Goal: Download file/media

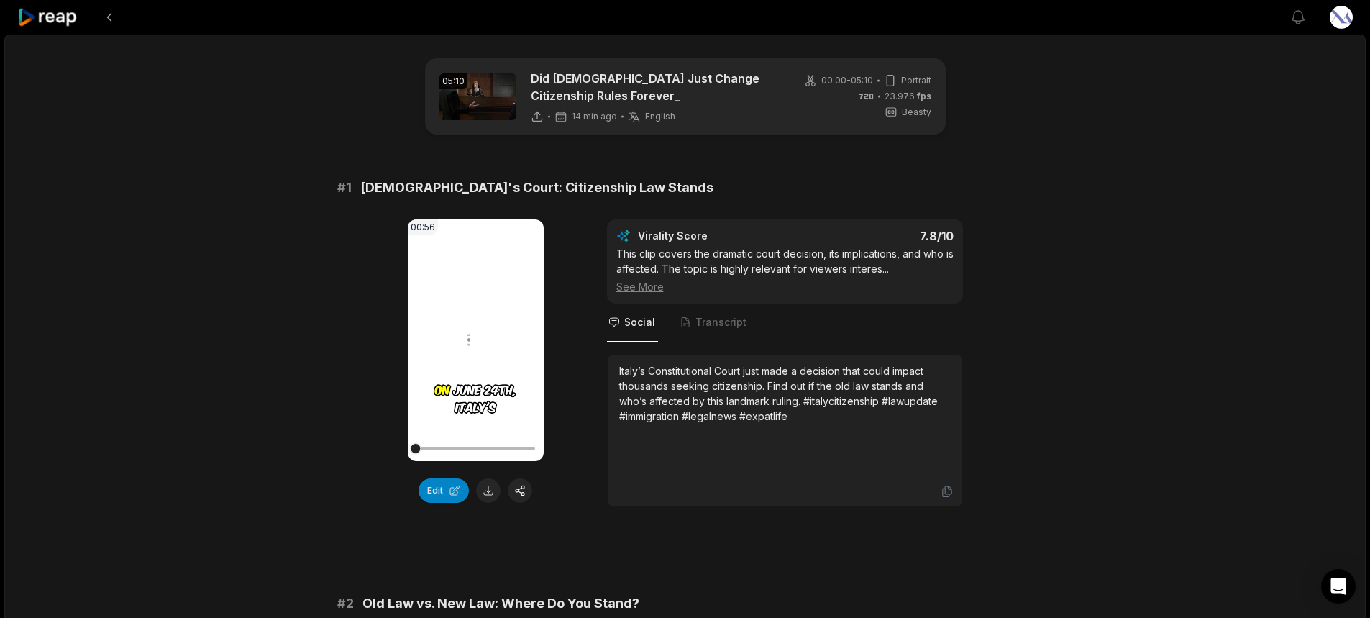
click at [450, 375] on video "Your browser does not support mp4 format." at bounding box center [476, 340] width 136 height 242
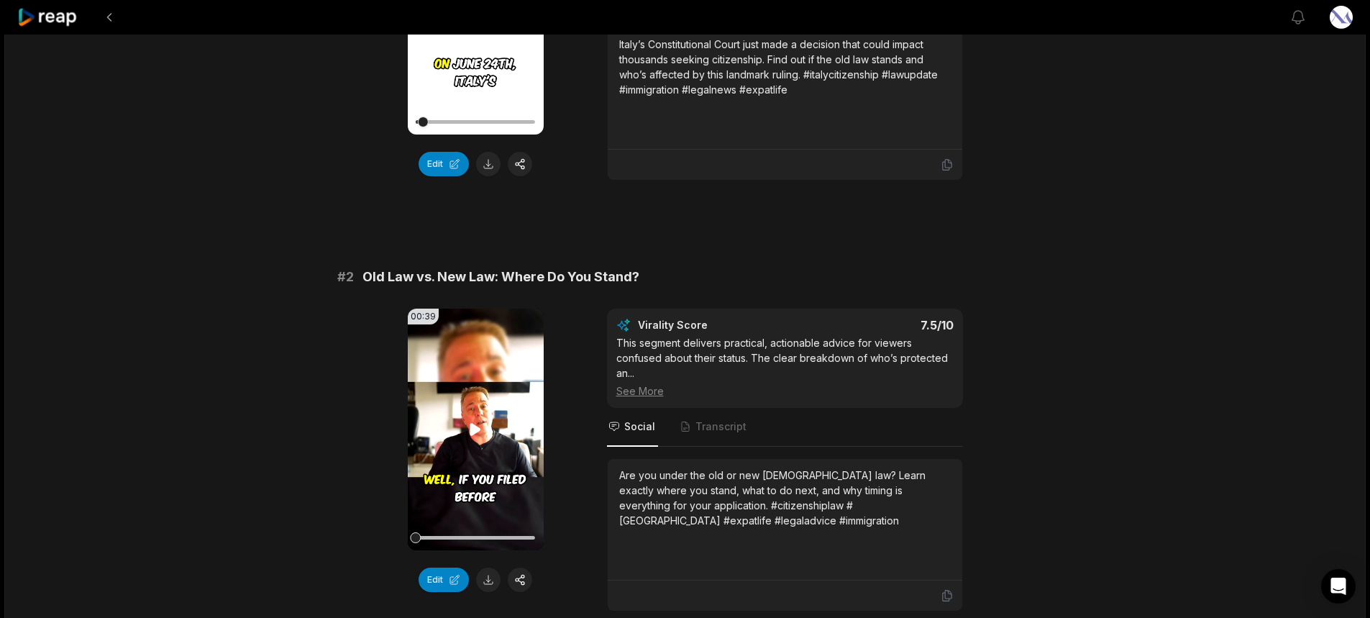
scroll to position [431, 0]
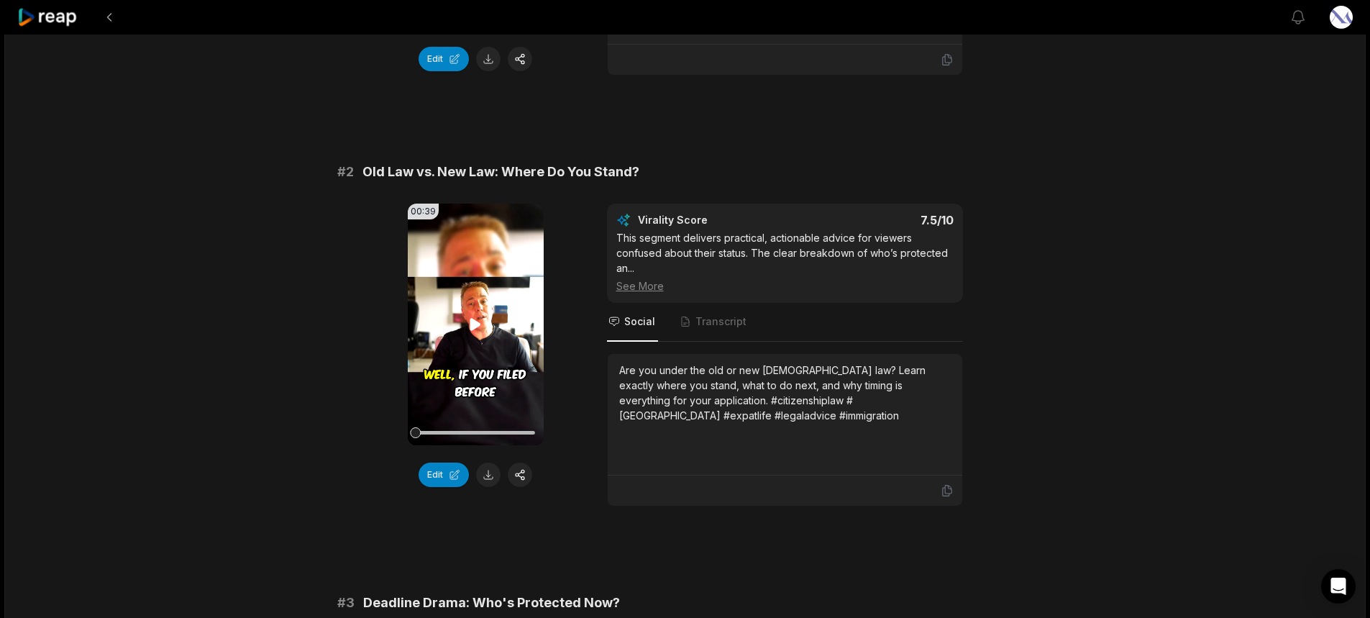
click at [480, 326] on icon at bounding box center [475, 324] width 17 height 17
click at [485, 471] on button at bounding box center [488, 474] width 24 height 24
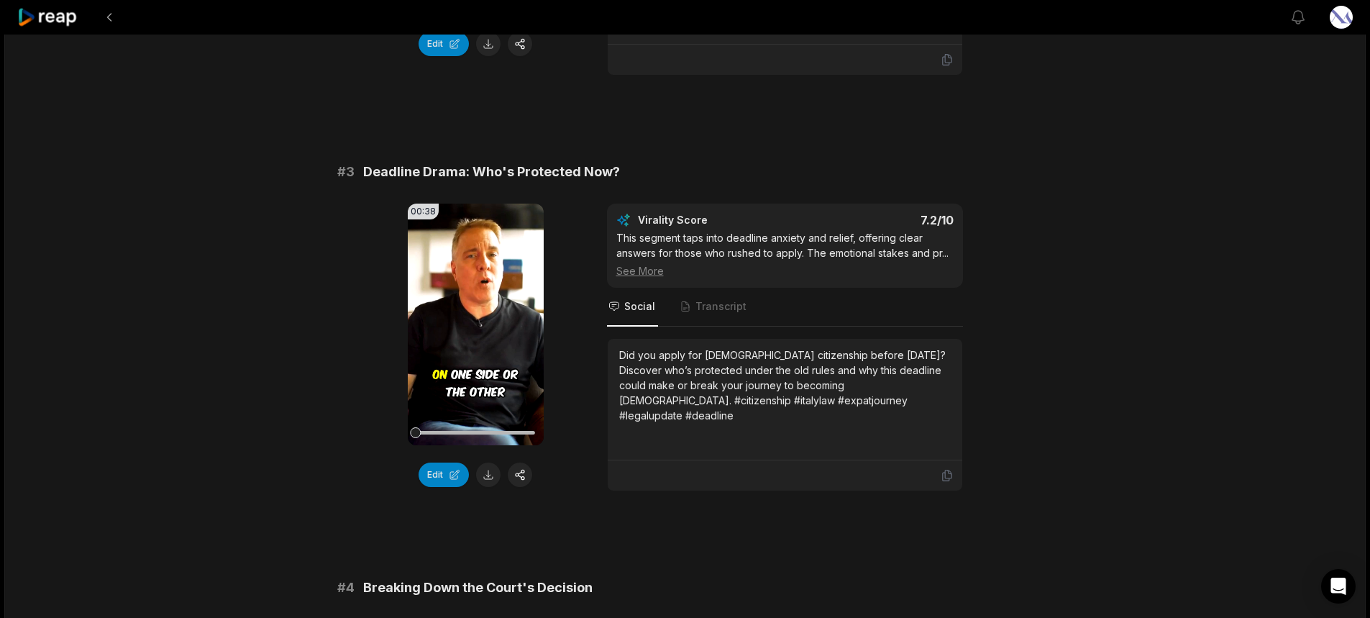
scroll to position [863, 0]
click at [483, 386] on video "Your browser does not support mp4 format." at bounding box center [476, 324] width 136 height 242
click at [488, 474] on button at bounding box center [488, 474] width 24 height 24
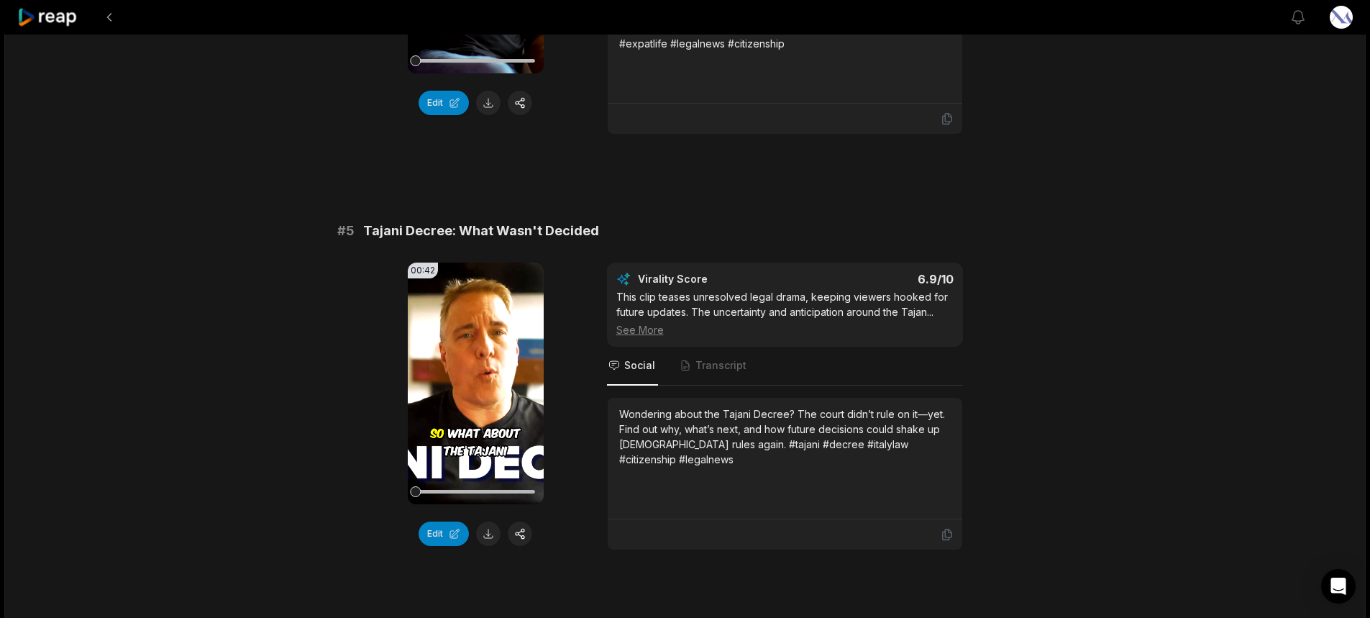
scroll to position [1654, 0]
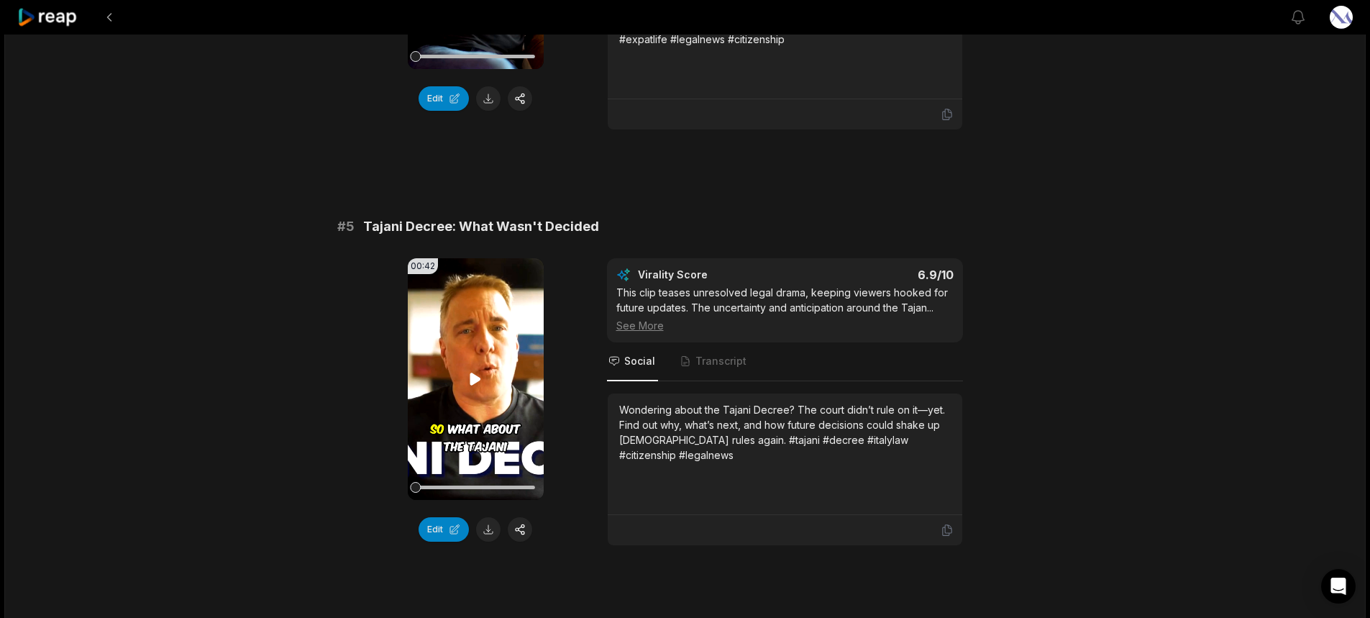
click at [474, 379] on icon at bounding box center [475, 379] width 11 height 12
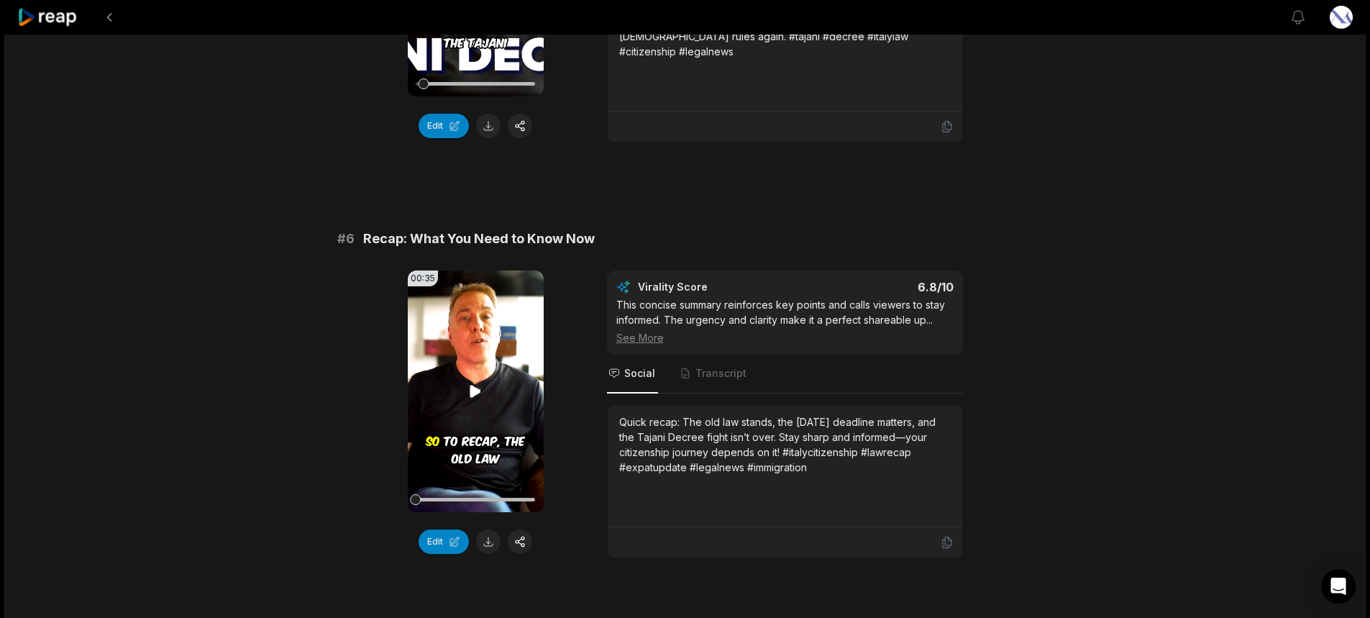
scroll to position [2157, 0]
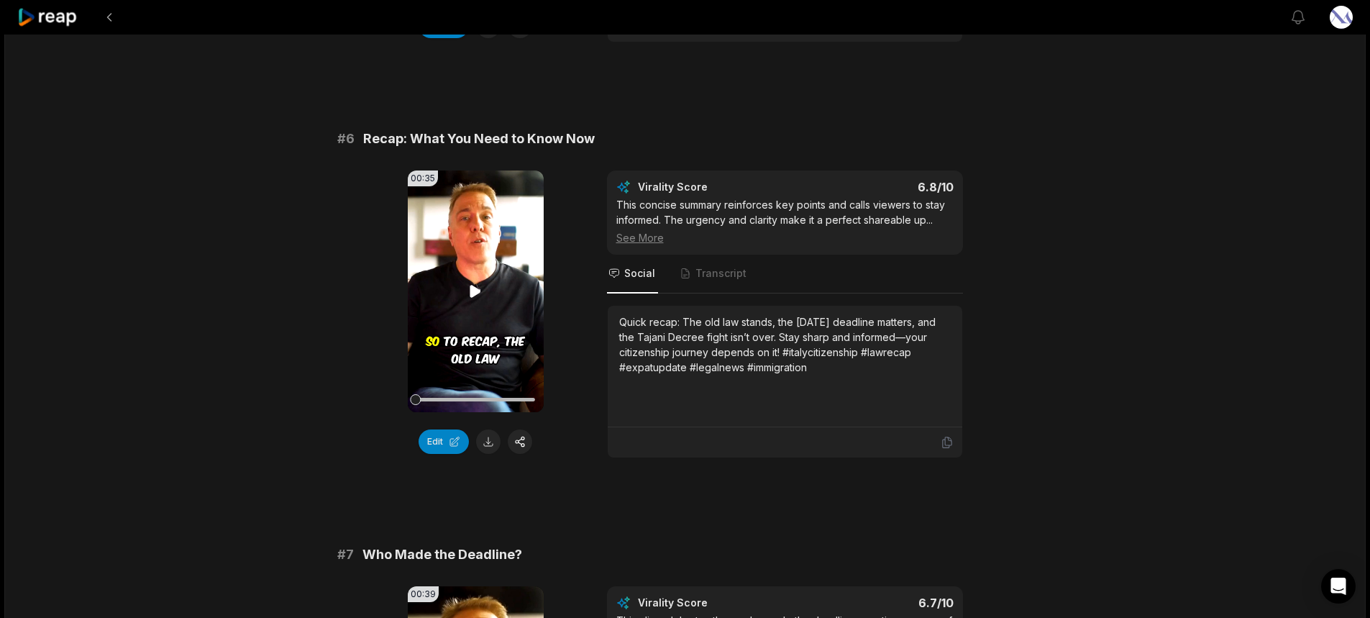
click at [472, 297] on icon at bounding box center [475, 291] width 11 height 12
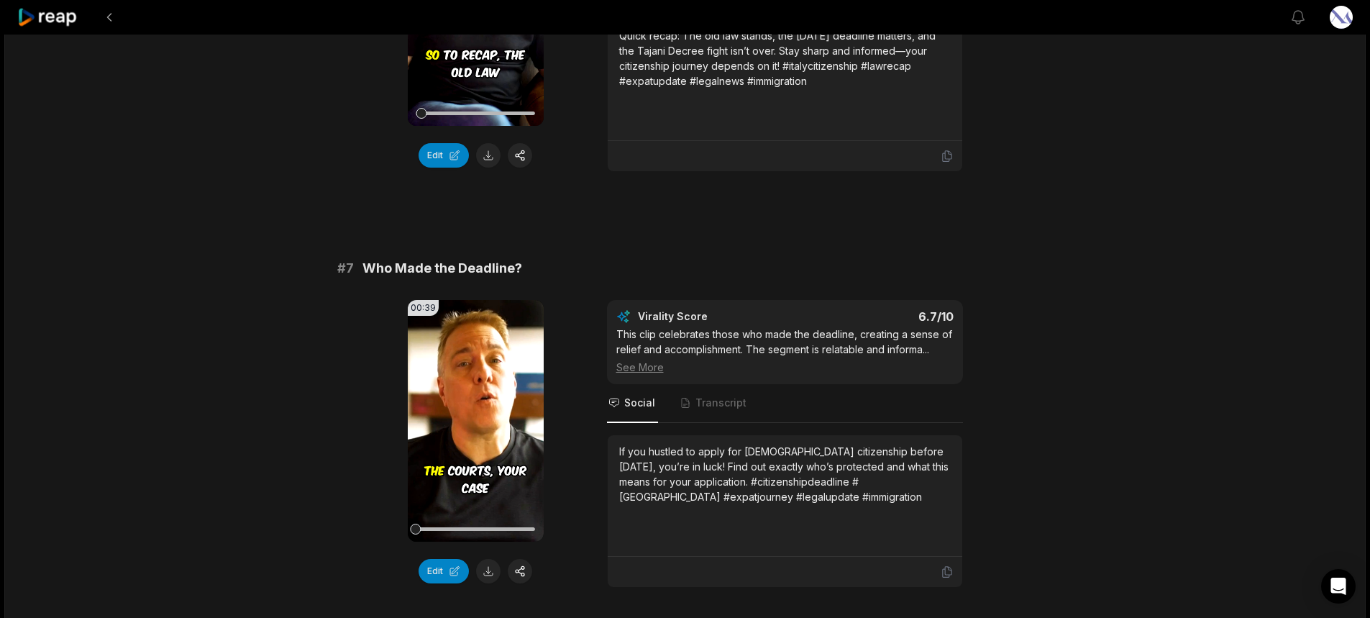
scroll to position [2445, 0]
click at [488, 151] on button at bounding box center [488, 154] width 24 height 24
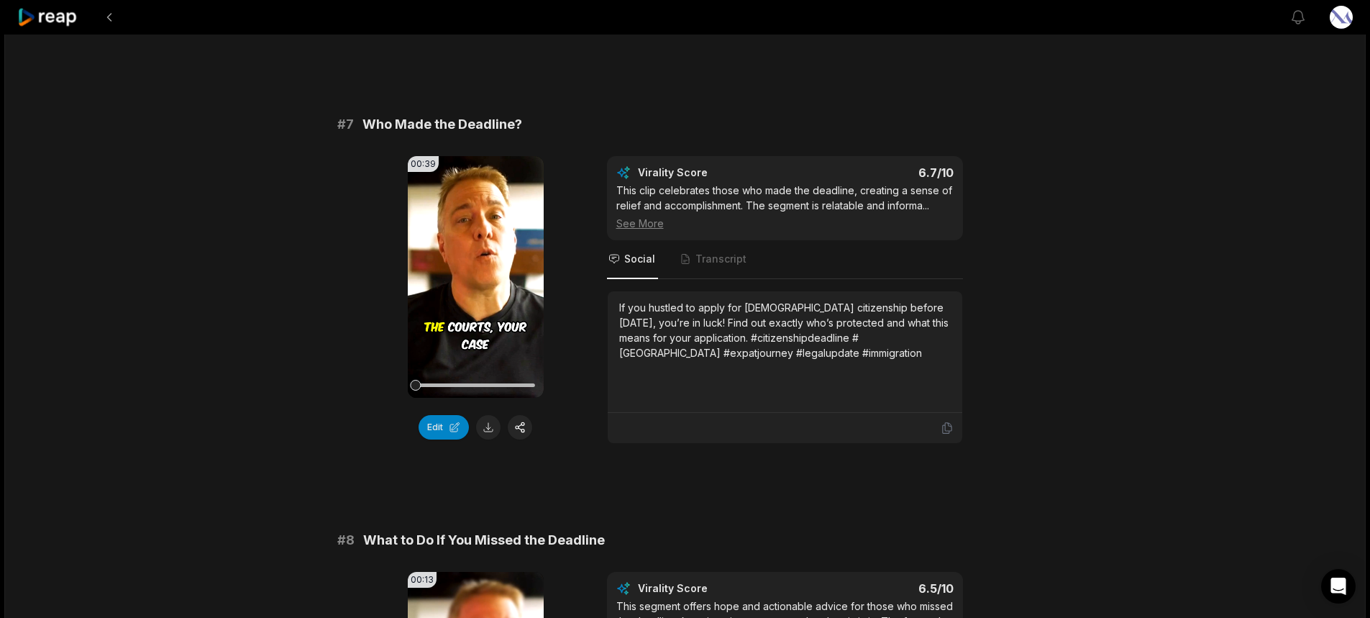
scroll to position [2589, 0]
click at [487, 426] on button at bounding box center [488, 425] width 24 height 24
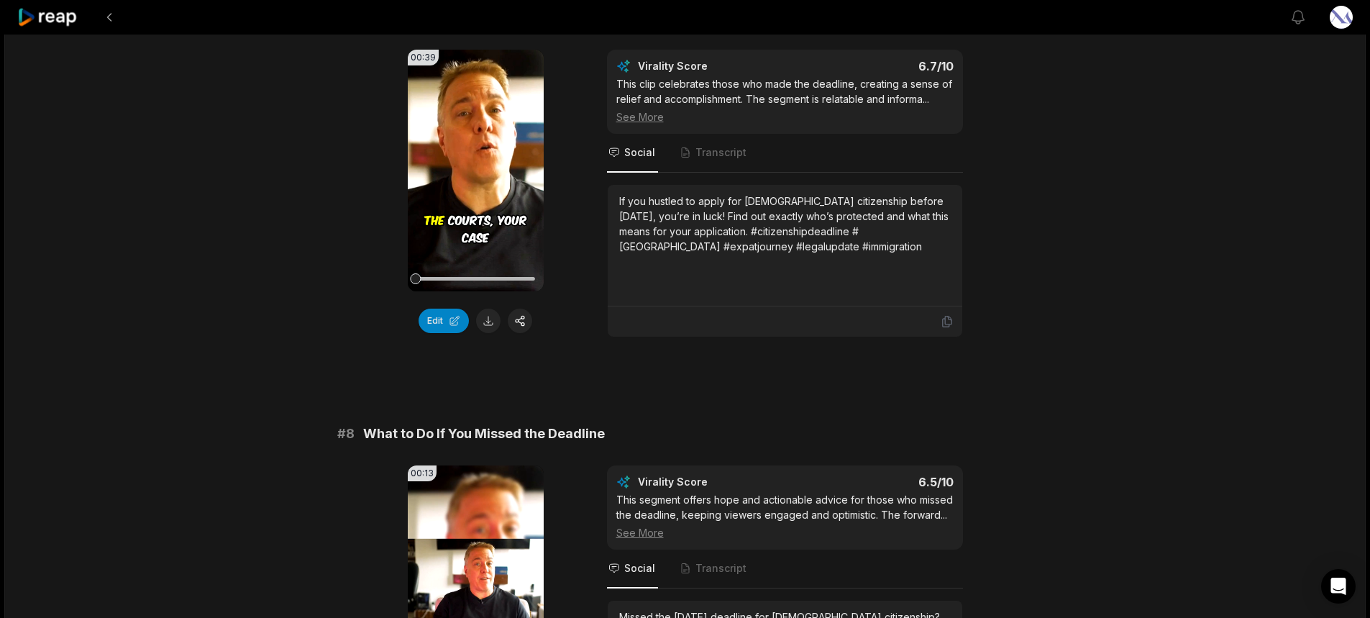
scroll to position [2490, 0]
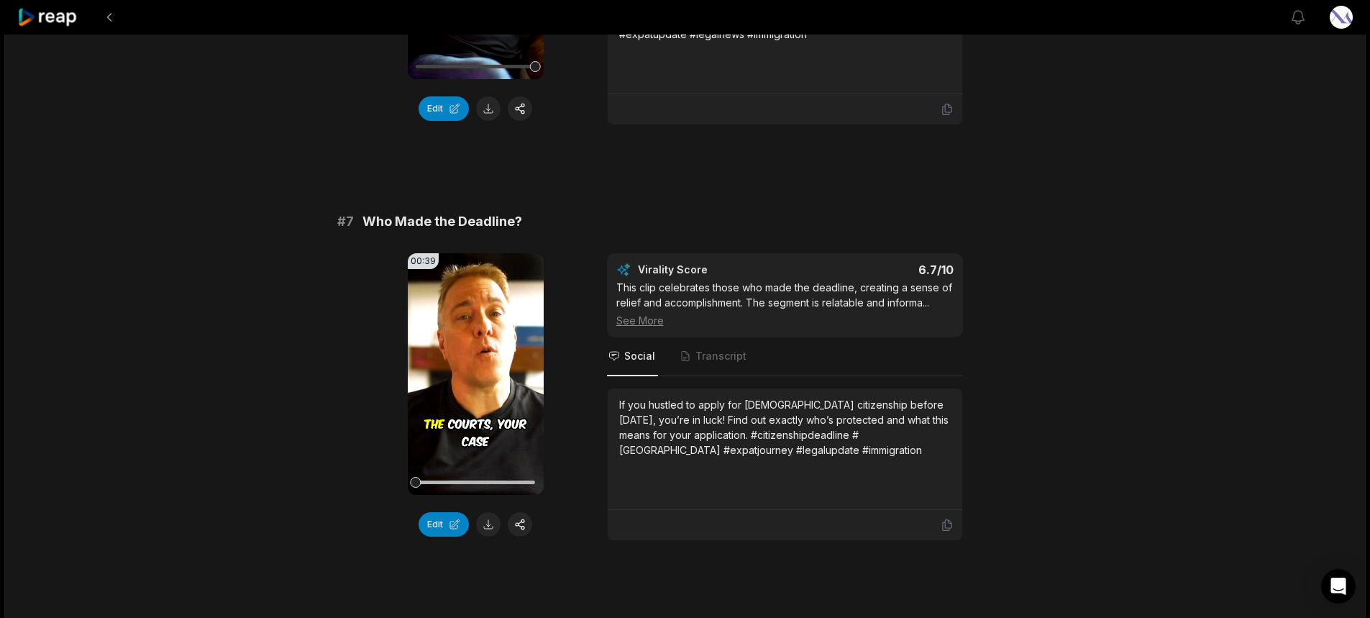
click at [49, 13] on icon at bounding box center [47, 17] width 61 height 19
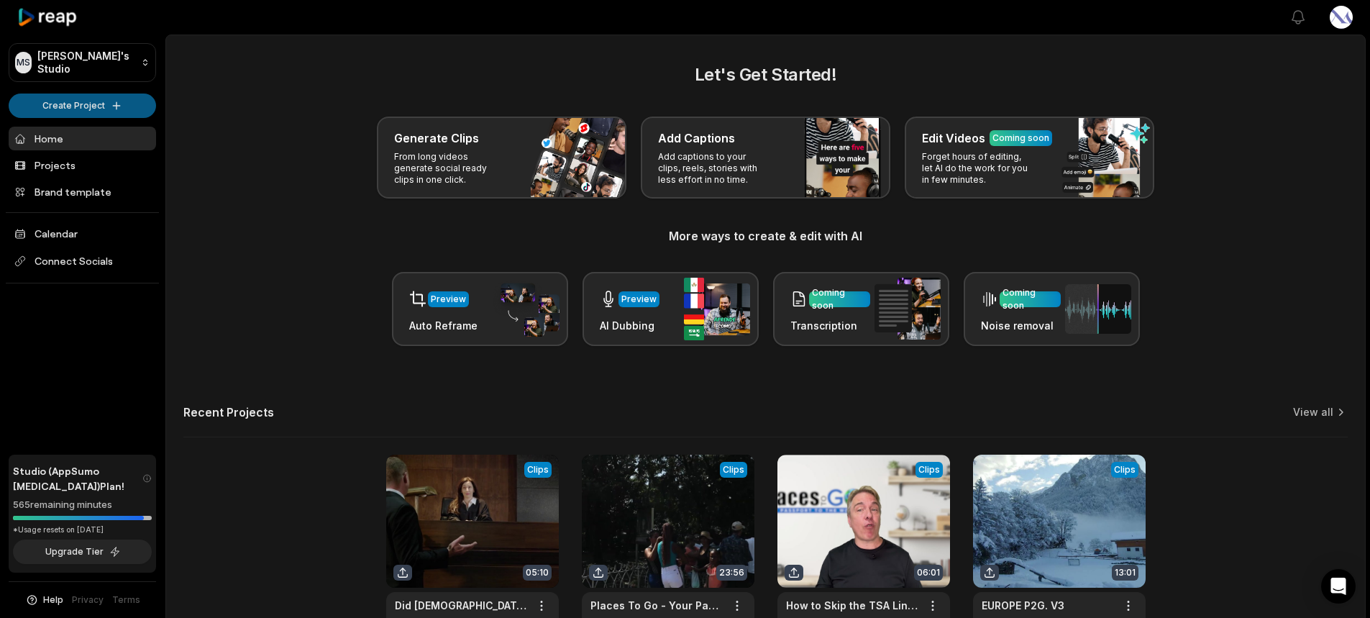
click at [71, 102] on html "MS Matt's Studio Create Project Home Projects Brand template Calendar Connect S…" at bounding box center [685, 309] width 1370 height 618
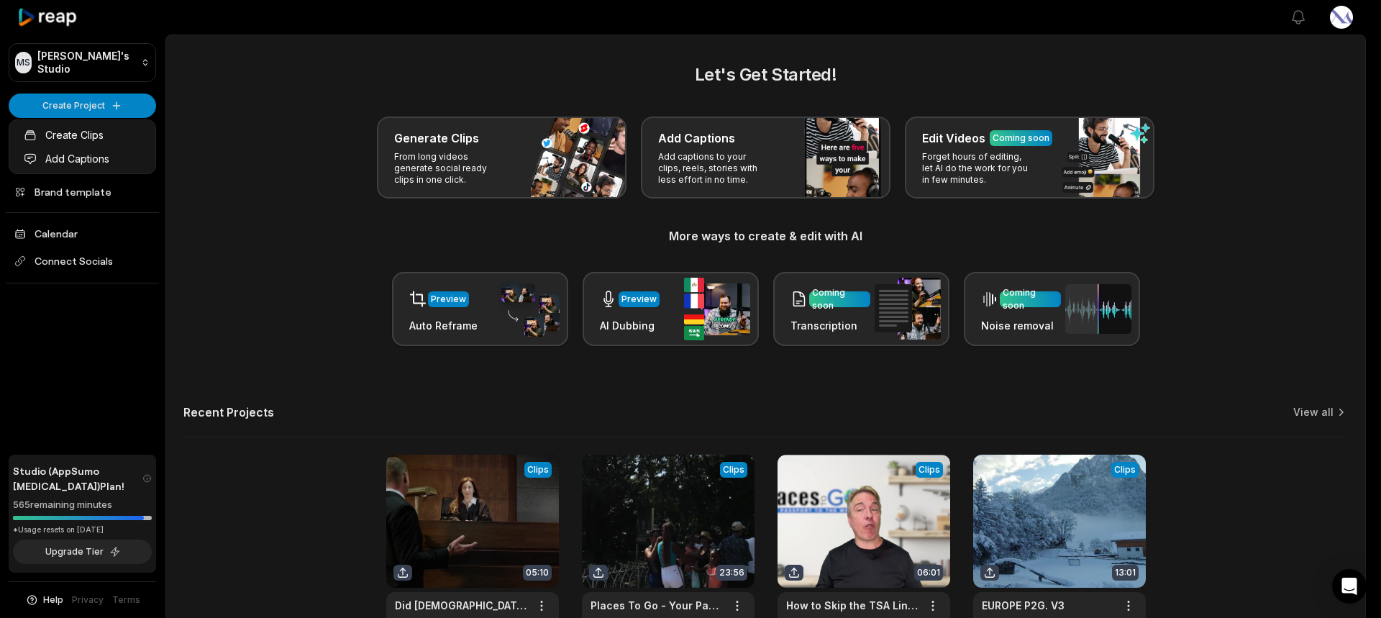
click at [52, 106] on html "MS Matt's Studio Create Project Home Projects Brand template Calendar Connect S…" at bounding box center [690, 309] width 1381 height 618
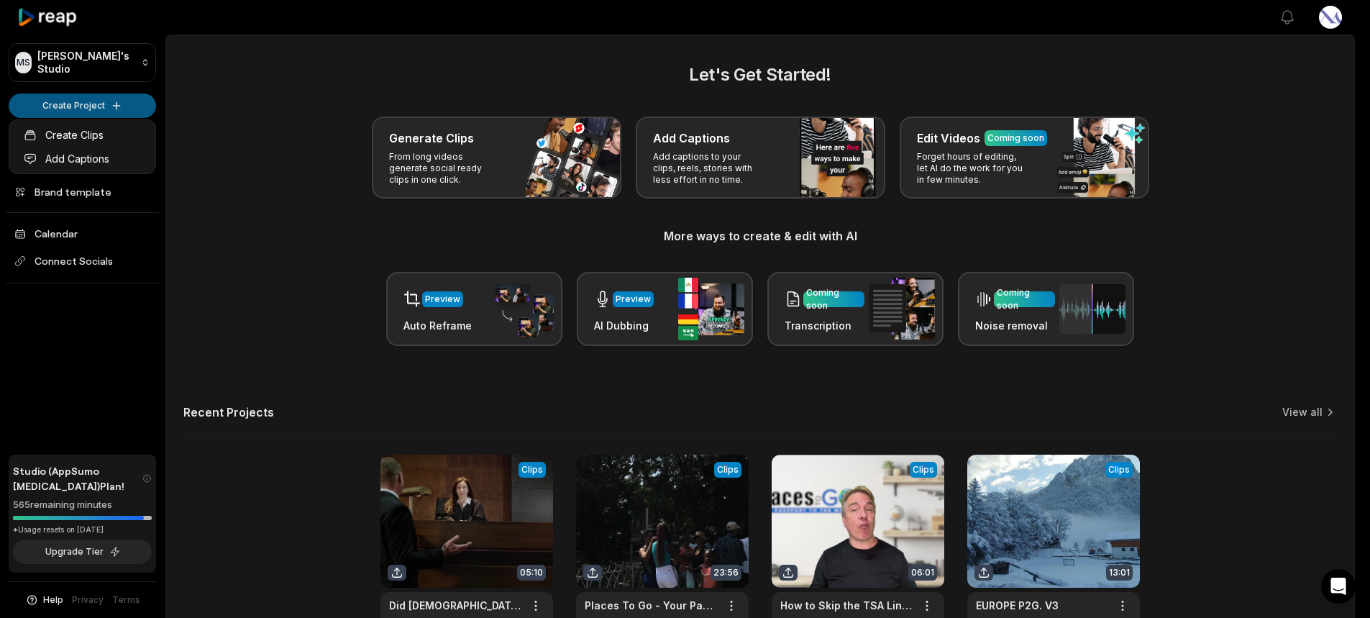
click at [80, 101] on html "MS Matt's Studio Create Project Home Projects Brand template Calendar Connect S…" at bounding box center [685, 309] width 1370 height 618
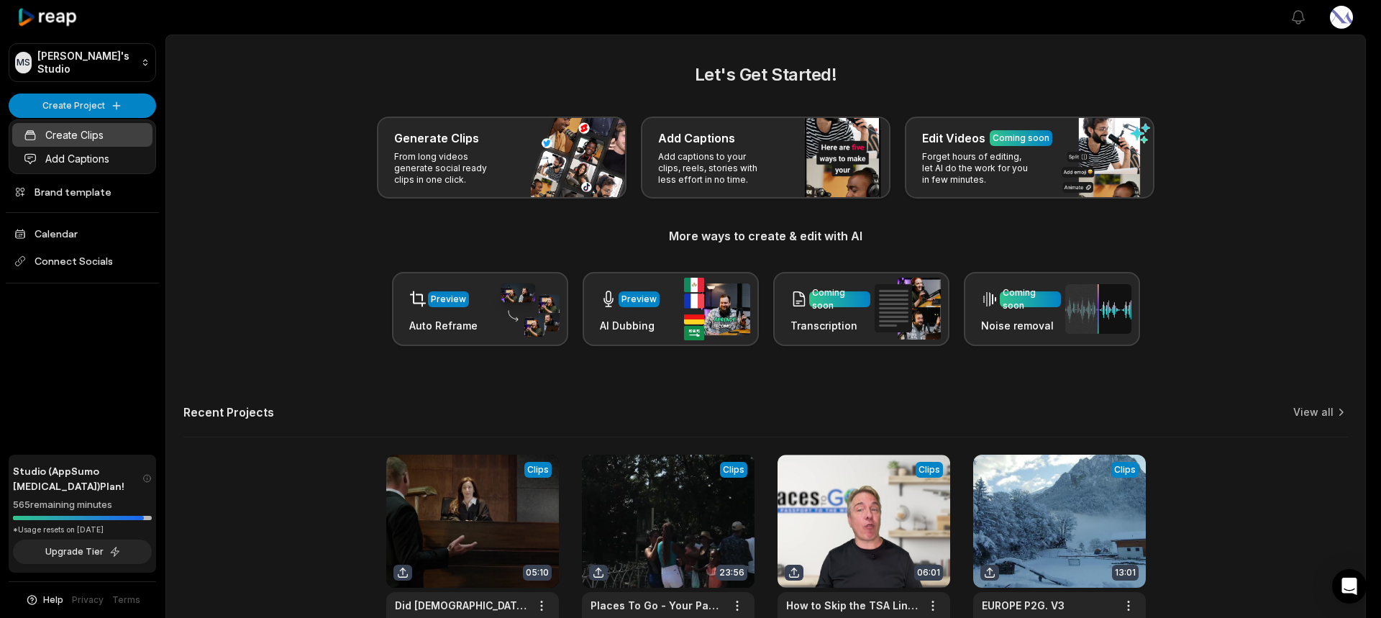
click at [66, 137] on link "Create Clips" at bounding box center [82, 135] width 140 height 24
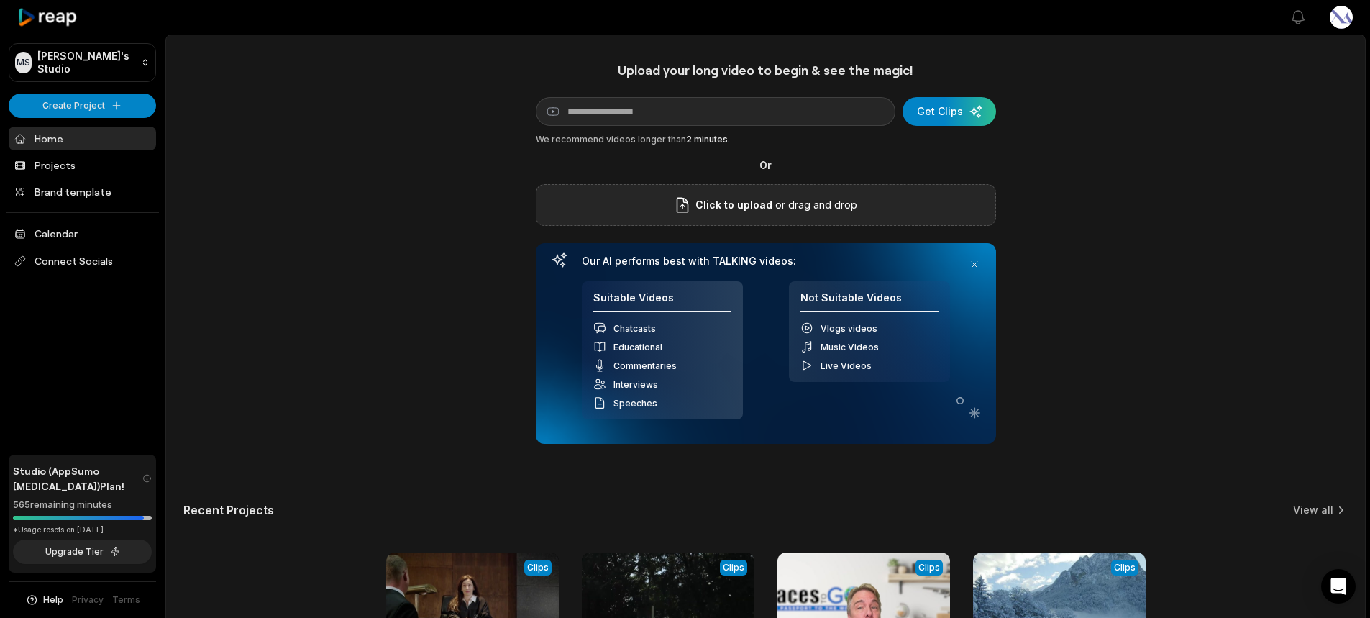
click at [767, 202] on span "Click to upload" at bounding box center [733, 204] width 77 height 17
click at [0, 0] on input "Click to upload" at bounding box center [0, 0] width 0 height 0
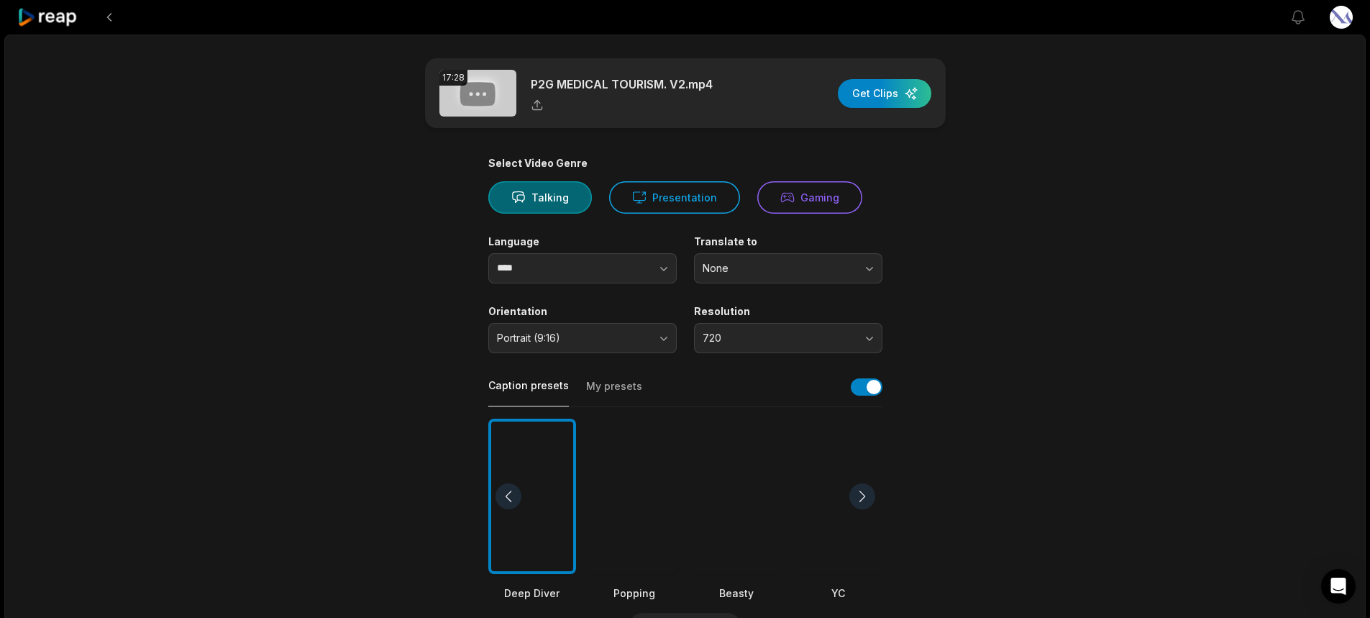
click at [752, 459] on div at bounding box center [737, 497] width 88 height 156
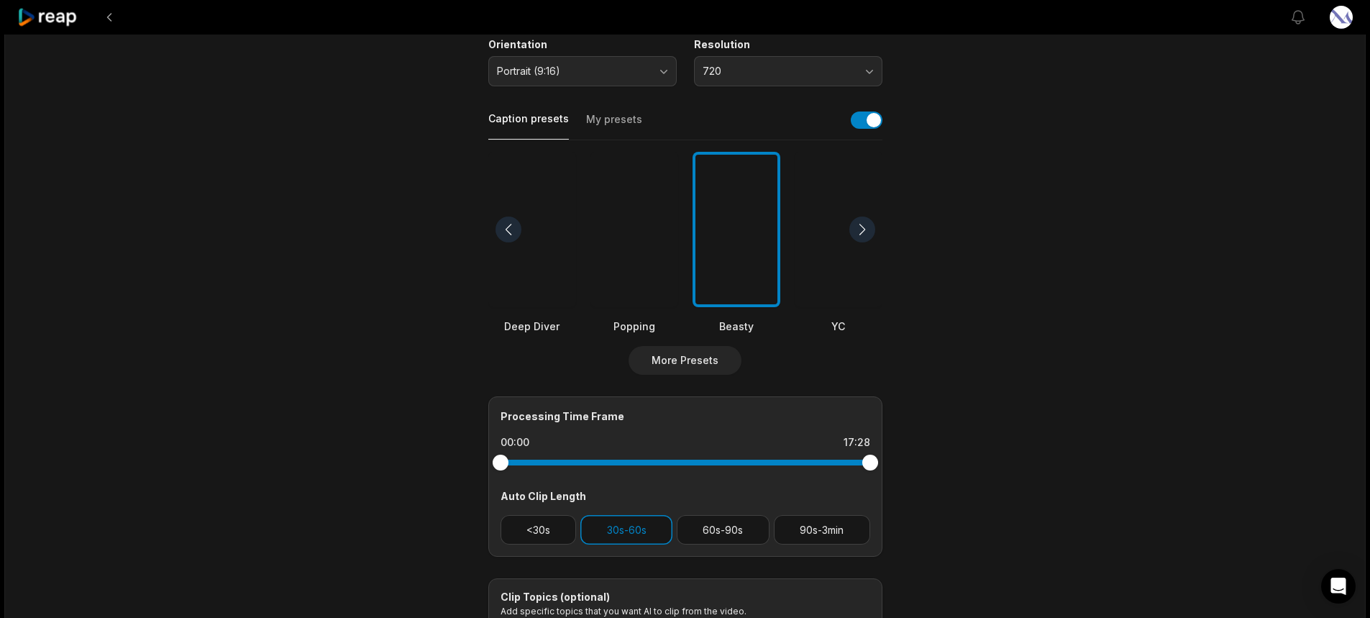
scroll to position [360, 0]
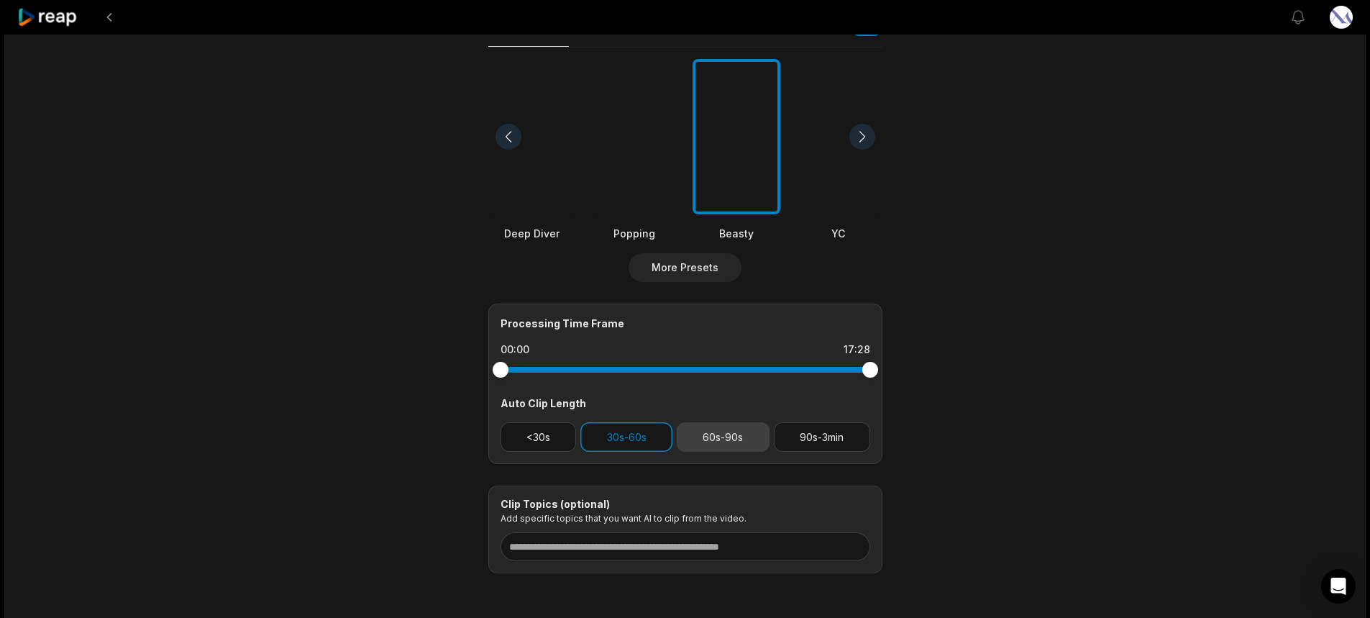
click at [723, 443] on button "60s-90s" at bounding box center [723, 436] width 93 height 29
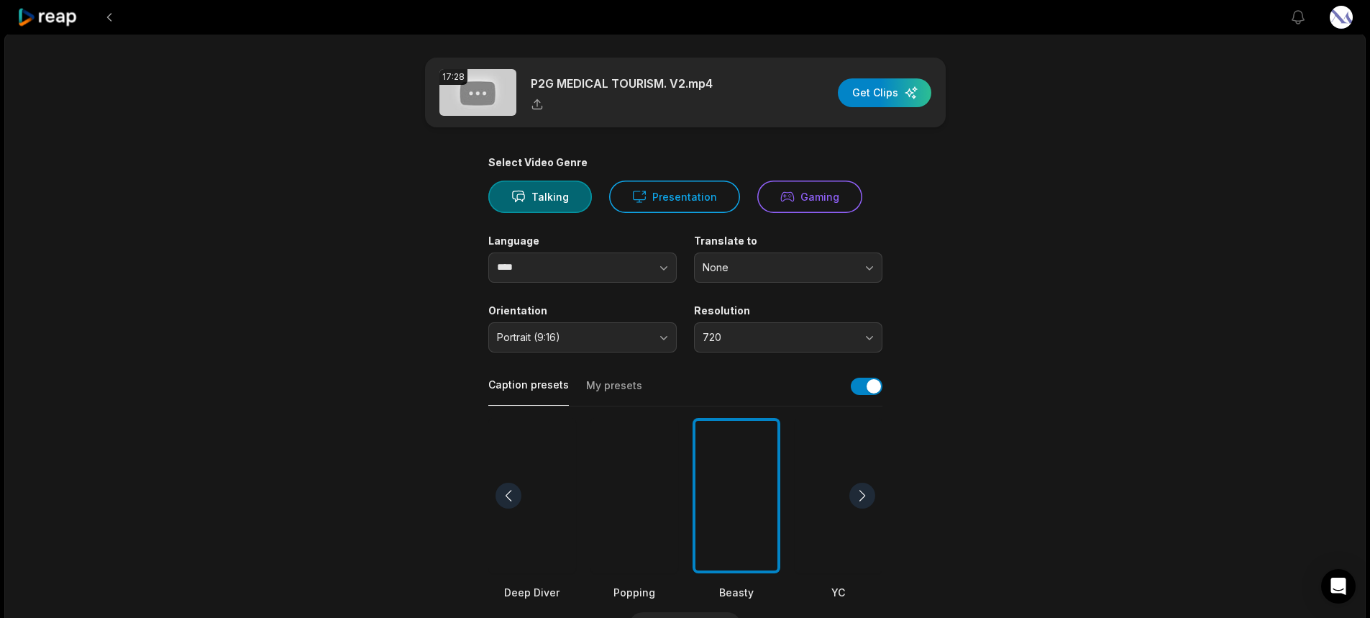
scroll to position [0, 0]
click at [885, 97] on div "button" at bounding box center [884, 93] width 93 height 29
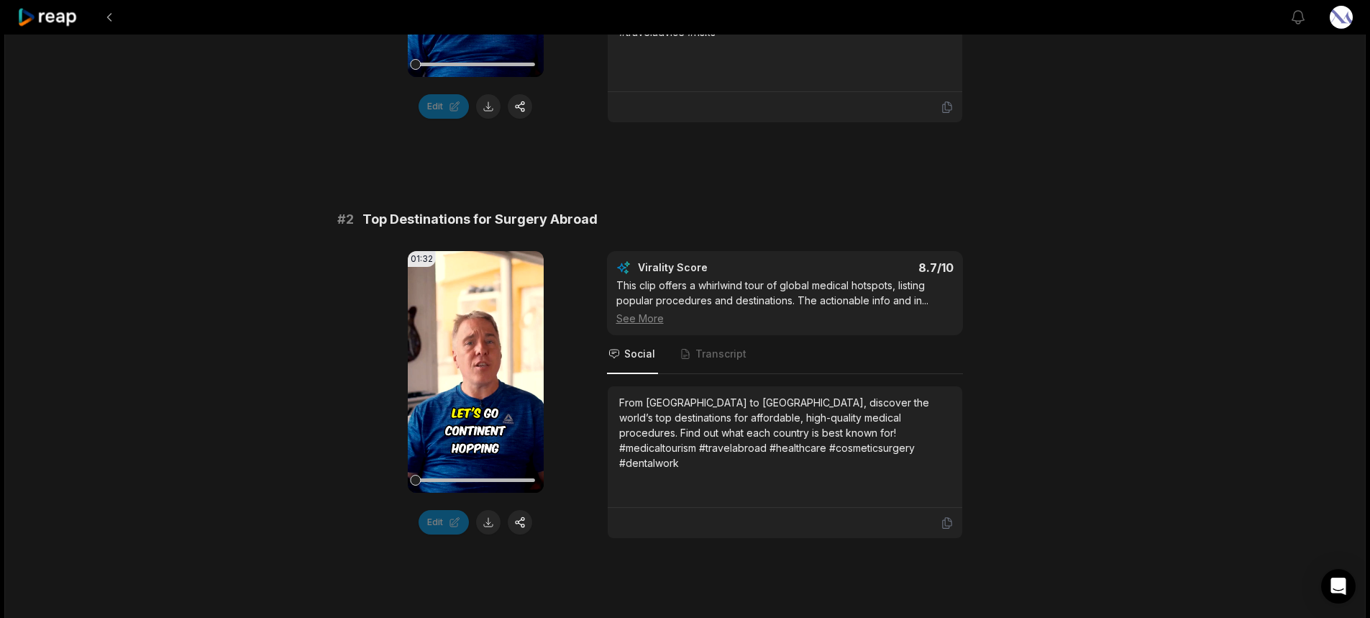
scroll to position [575, 0]
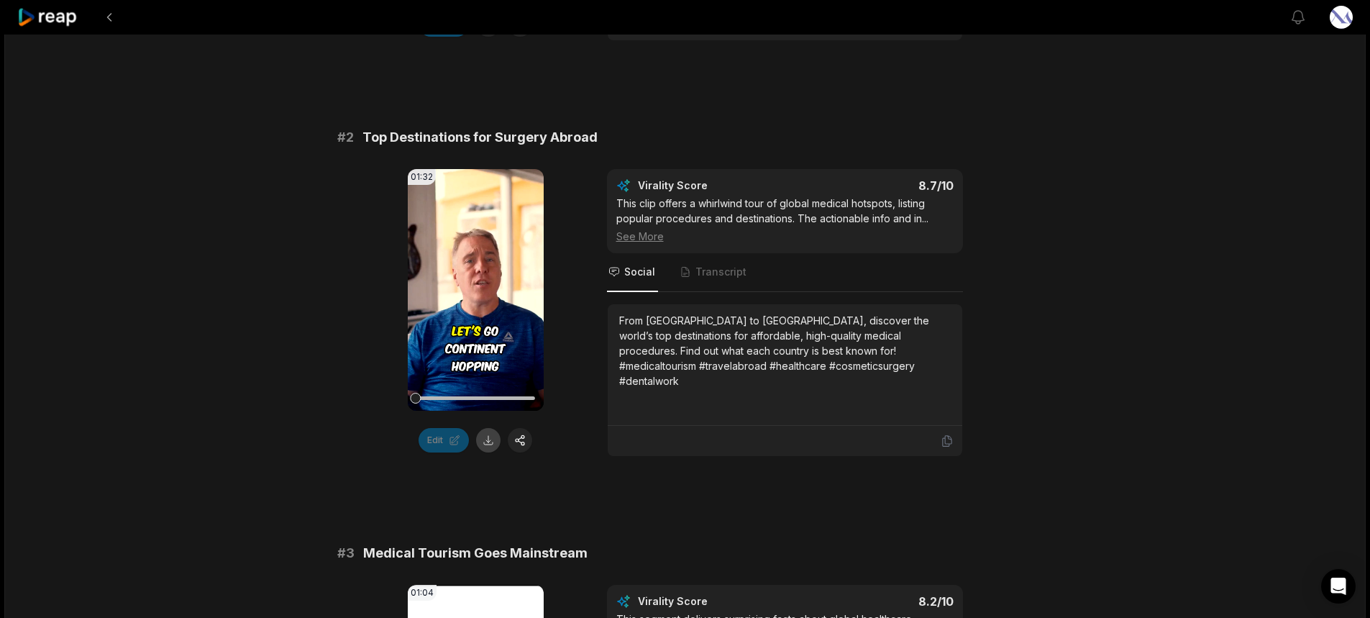
click at [488, 439] on button at bounding box center [488, 440] width 24 height 24
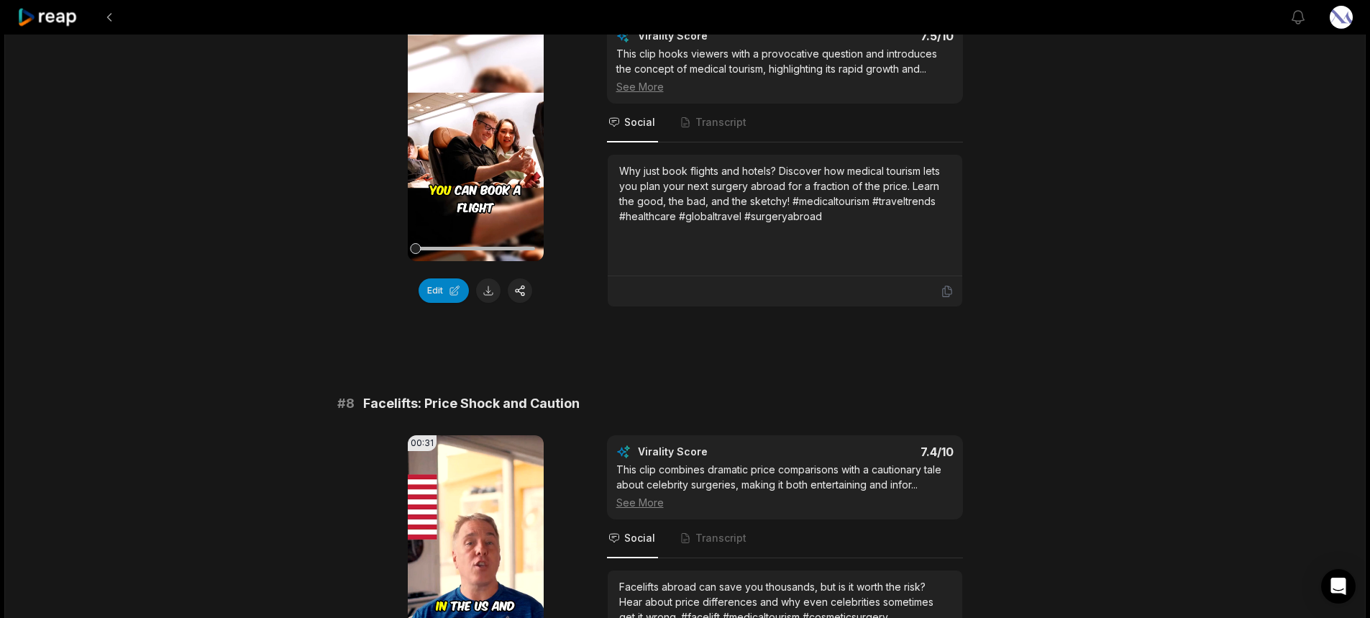
scroll to position [2617, 0]
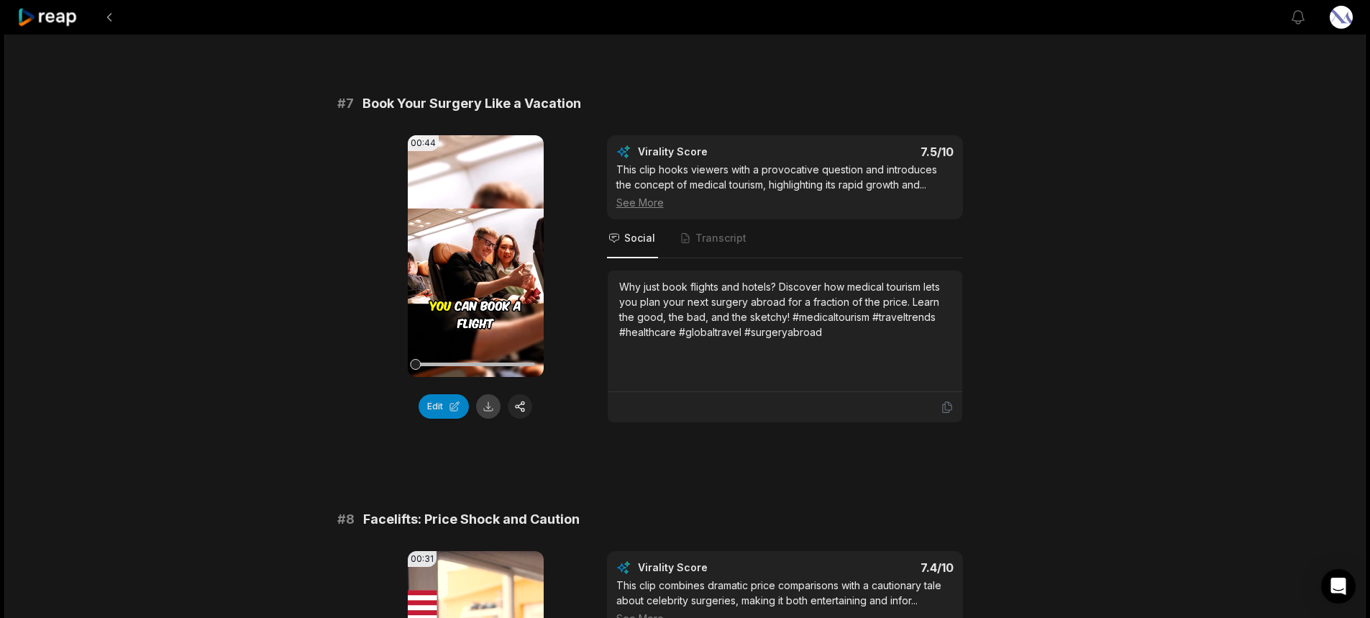
click at [490, 409] on button at bounding box center [488, 406] width 24 height 24
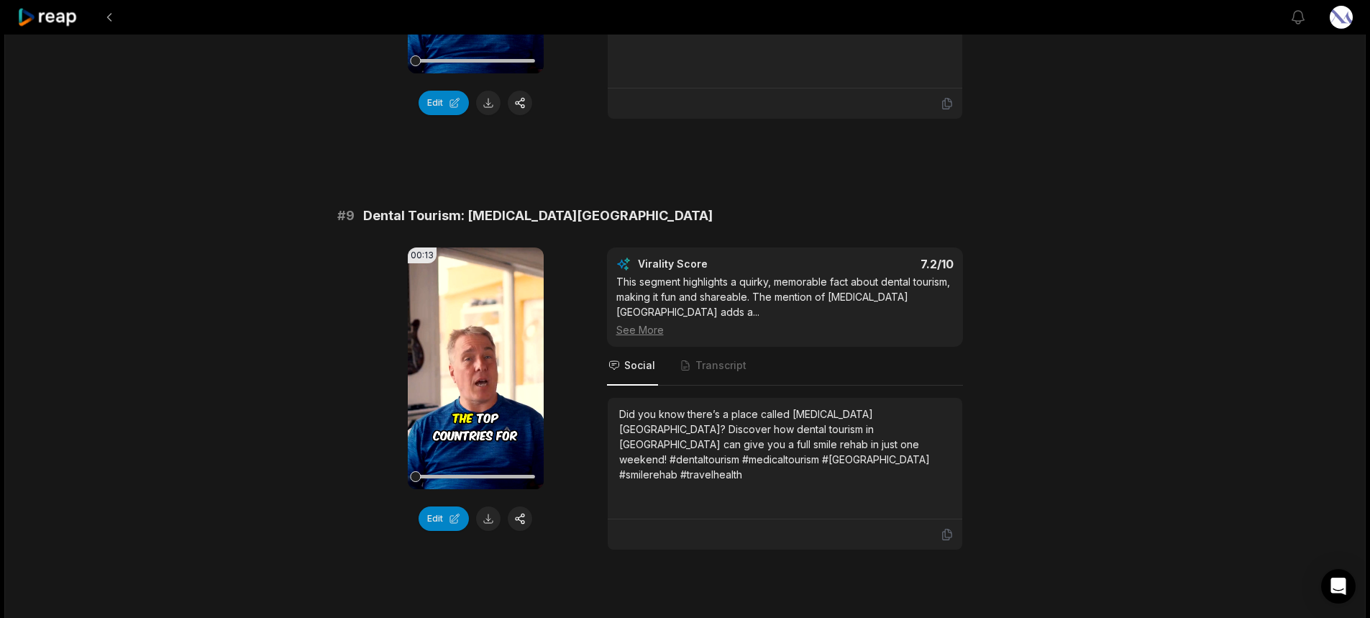
scroll to position [3120, 0]
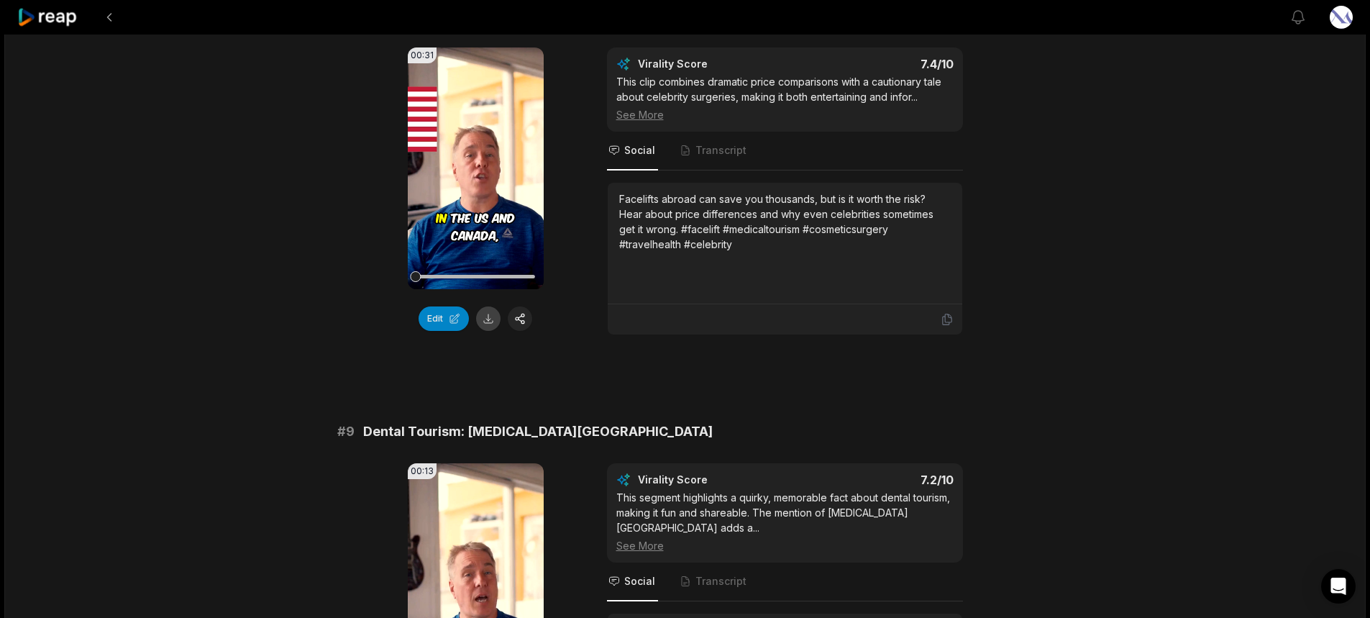
click at [484, 321] on button at bounding box center [488, 318] width 24 height 24
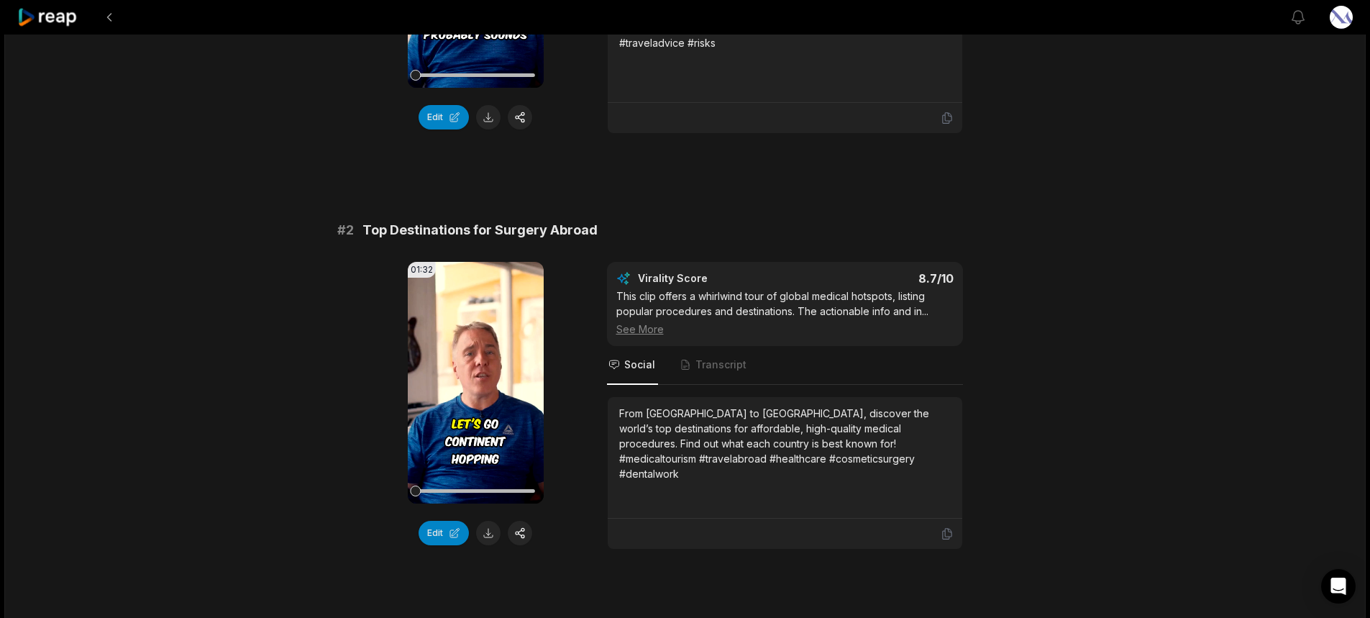
scroll to position [431, 0]
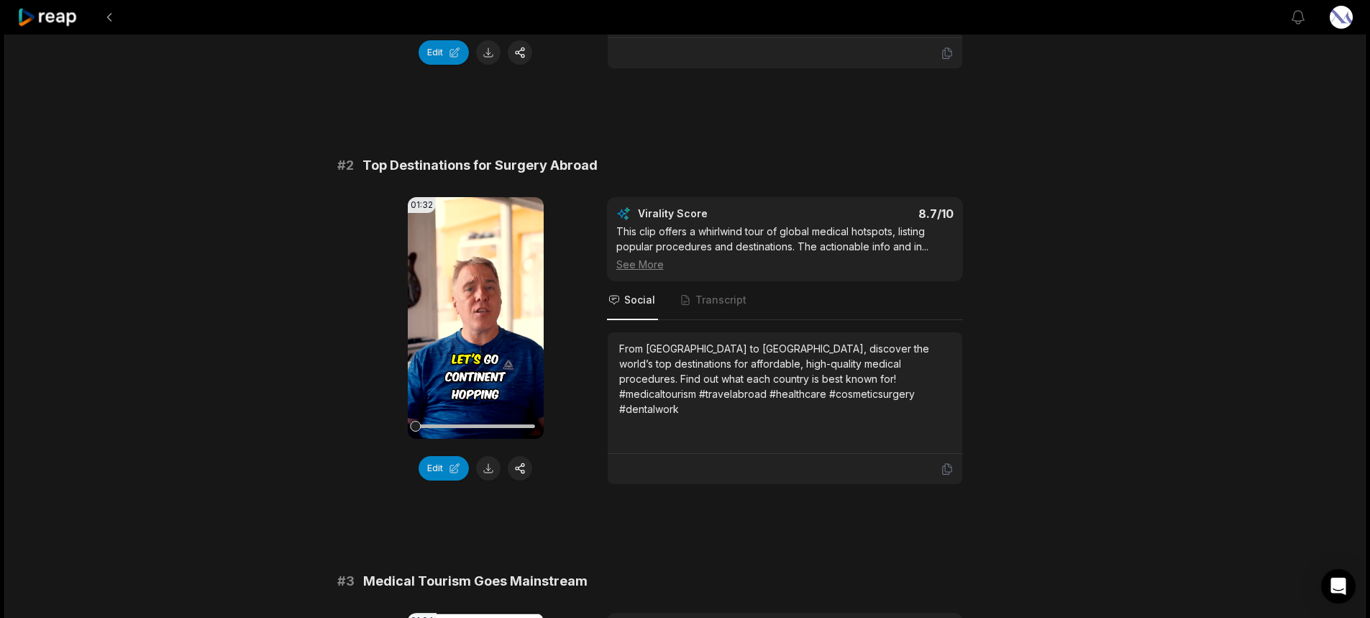
click at [480, 470] on button at bounding box center [488, 468] width 24 height 24
